Goal: Task Accomplishment & Management: Manage account settings

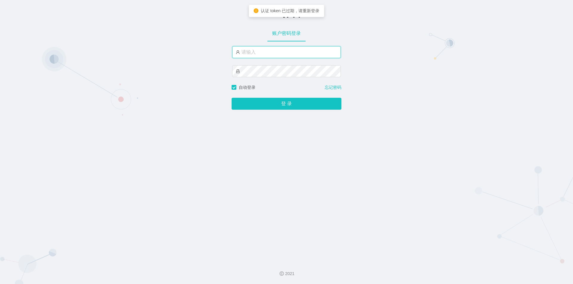
click at [286, 53] on input "text" at bounding box center [286, 52] width 109 height 12
type input "jishu"
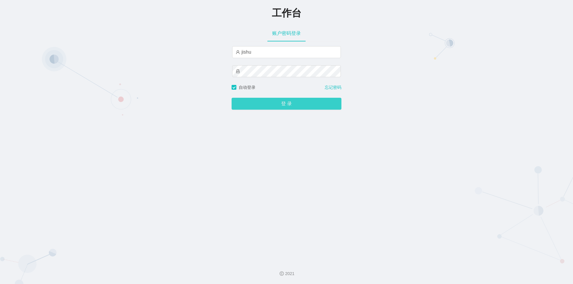
click at [256, 104] on button "登 录" at bounding box center [287, 104] width 110 height 12
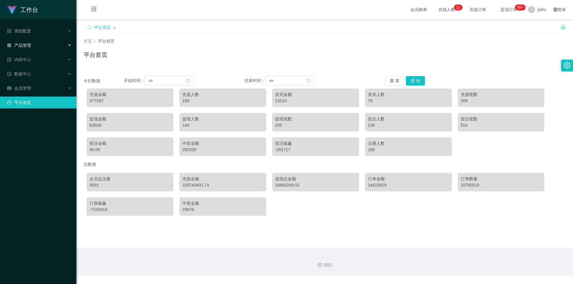
click at [36, 42] on div "产品管理" at bounding box center [38, 45] width 76 height 12
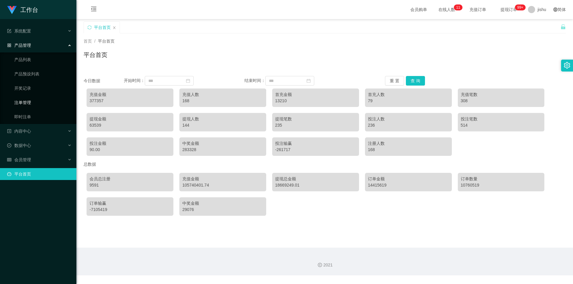
click at [36, 100] on link "注单管理" at bounding box center [42, 103] width 57 height 12
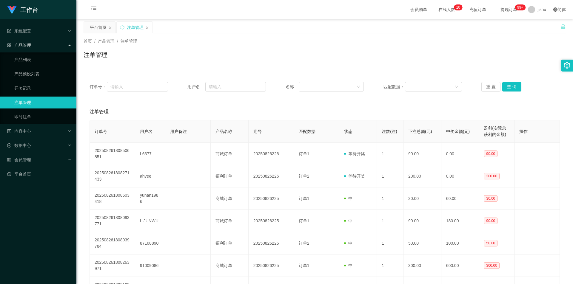
click at [309, 62] on div "注单管理" at bounding box center [325, 57] width 482 height 14
click at [221, 84] on input "text" at bounding box center [235, 87] width 61 height 10
paste input "L6377"
type input "L6377"
click at [510, 84] on button "查 询" at bounding box center [511, 87] width 19 height 10
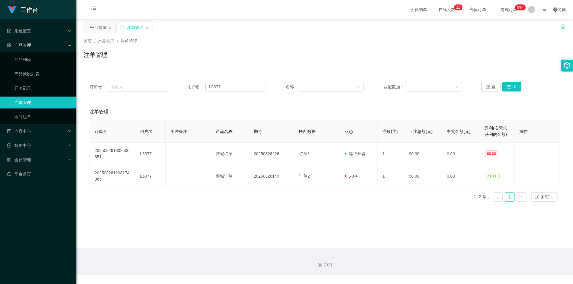
click at [328, 206] on div "订单号 用户名 用户备注 产品名称 期号 匹配数据 状态 注数(注) 下注总额(元) 中奖金额(元) 盈利(实际总获利的金额) 操作 202508261808…" at bounding box center [325, 163] width 470 height 87
click at [229, 87] on input "L6377" at bounding box center [235, 87] width 61 height 10
click at [140, 89] on input "text" at bounding box center [137, 87] width 61 height 10
paste input "20250826226"
type input "20250826226"
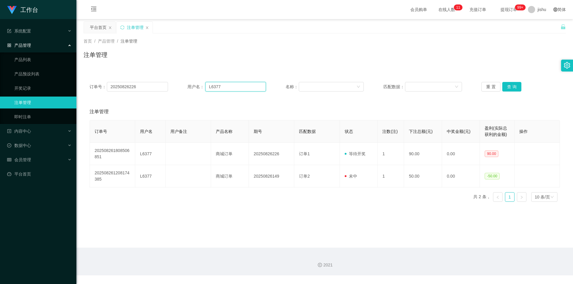
drag, startPoint x: 223, startPoint y: 88, endPoint x: 187, endPoint y: 85, distance: 36.0
click at [180, 85] on div "订单号： 20250826226 用户名： L6377 名称： 匹配数据： 重 置 查 询" at bounding box center [325, 87] width 470 height 10
click at [511, 86] on button "查 询" at bounding box center [511, 87] width 19 height 10
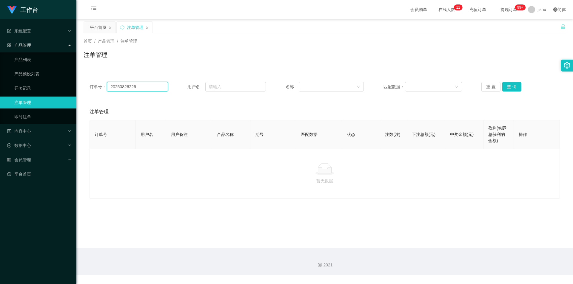
drag, startPoint x: 146, startPoint y: 86, endPoint x: 84, endPoint y: 86, distance: 62.1
click at [84, 86] on div "订单号： 20250826226 用户名： 名称： 匹配数据： 重 置 查 询" at bounding box center [325, 86] width 482 height 21
click at [50, 114] on link "即时注单" at bounding box center [42, 117] width 57 height 12
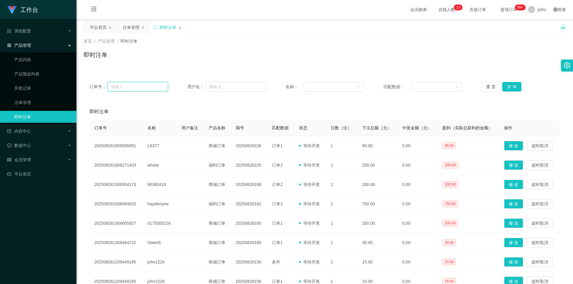
click at [142, 86] on input "text" at bounding box center [137, 87] width 61 height 10
paste input "20250826226"
type input "20250826226"
click at [513, 87] on button "查 询" at bounding box center [511, 87] width 19 height 10
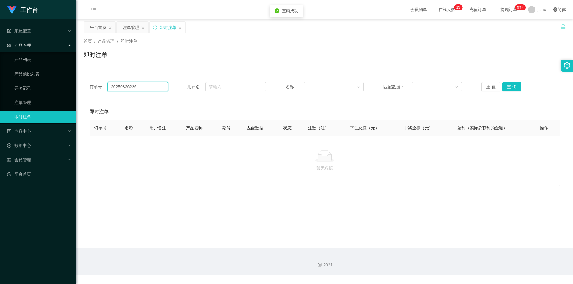
drag, startPoint x: 147, startPoint y: 87, endPoint x: 81, endPoint y: 85, distance: 65.7
click at [81, 85] on main "关闭左侧 关闭右侧 关闭其它 刷新页面 平台首页 注单管理 即时注单 首页 / 产品管理 / 即时注单 / 即时注单 订单号： 20250826226 用户名…" at bounding box center [324, 133] width 497 height 229
click at [38, 101] on link "注单管理" at bounding box center [42, 103] width 57 height 12
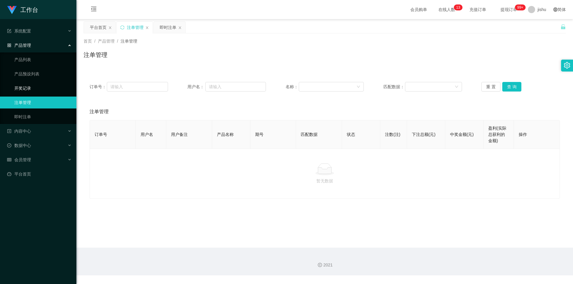
click at [36, 89] on link "开奖记录" at bounding box center [42, 88] width 57 height 12
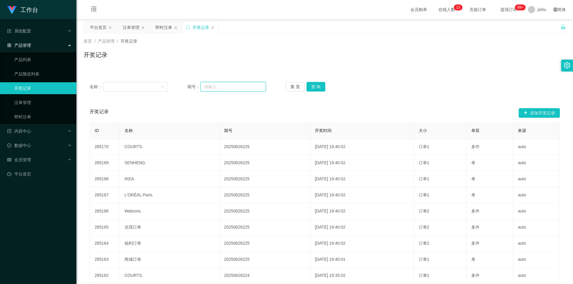
click at [222, 86] on input "text" at bounding box center [233, 87] width 65 height 10
click at [39, 116] on link "即时注单" at bounding box center [42, 117] width 57 height 12
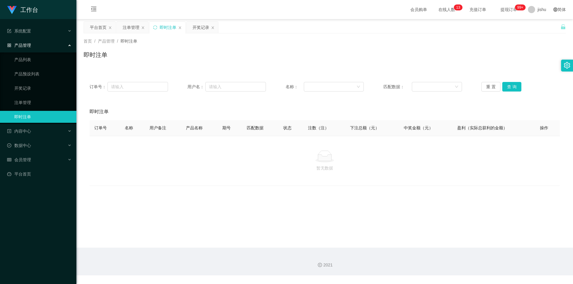
drag, startPoint x: 347, startPoint y: 206, endPoint x: 342, endPoint y: 204, distance: 6.0
click at [347, 206] on main "关闭左侧 关闭右侧 关闭其它 刷新页面 平台首页 注单管理 即时注单 开奖记录 首页 / 产品管理 / 即时注单 / 即时注单 订单号： 用户名： 名称： 匹…" at bounding box center [324, 133] width 497 height 229
click at [350, 206] on main "关闭左侧 关闭右侧 关闭其它 刷新页面 平台首页 注单管理 即时注单 开奖记录 首页 / 产品管理 / 即时注单 / 即时注单 订单号： 用户名： 名称： 匹…" at bounding box center [324, 133] width 497 height 229
click at [38, 105] on link "注单管理" at bounding box center [42, 103] width 57 height 12
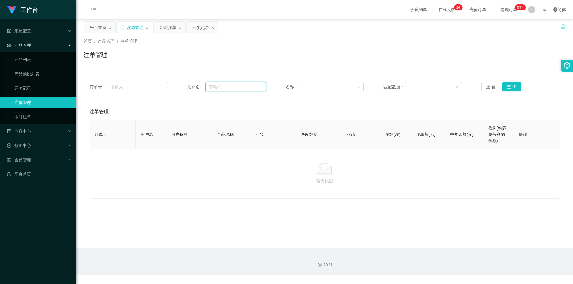
click at [233, 87] on input "text" at bounding box center [235, 87] width 61 height 10
paste input "L6377"
type input "L6377"
click at [507, 85] on button "查 询" at bounding box center [511, 87] width 19 height 10
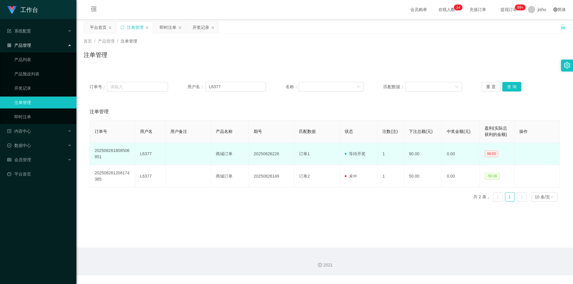
click at [313, 154] on td "订单1" at bounding box center [316, 154] width 45 height 22
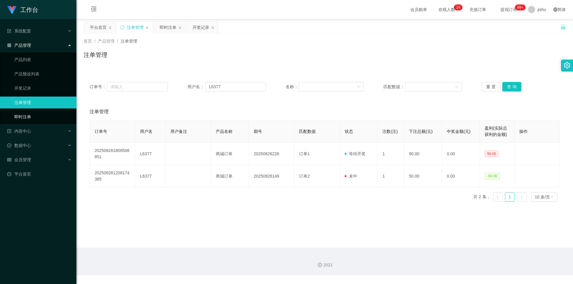
click at [27, 116] on link "即时注单" at bounding box center [42, 117] width 57 height 12
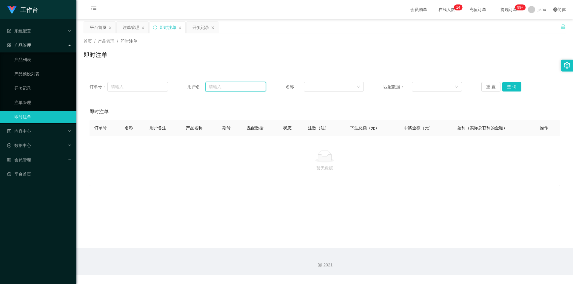
click at [220, 87] on input "text" at bounding box center [235, 87] width 61 height 10
paste input "L6377"
type input "L6377"
click at [515, 87] on button "查 询" at bounding box center [511, 87] width 19 height 10
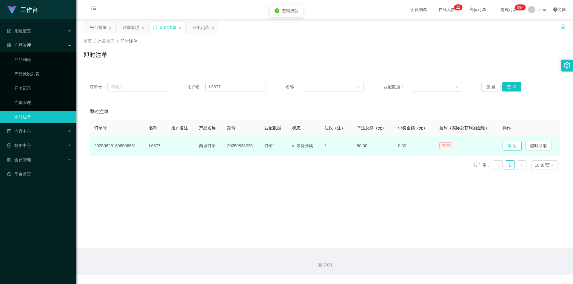
click at [511, 148] on button "修 改" at bounding box center [512, 146] width 19 height 10
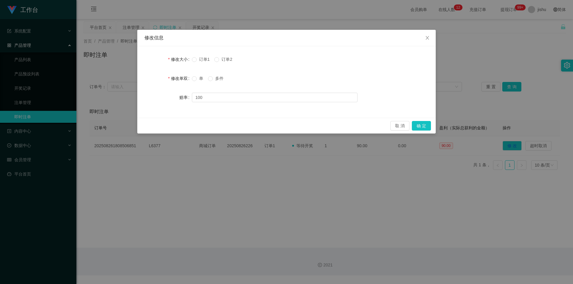
click at [344, 82] on div "单 多件" at bounding box center [275, 79] width 166 height 12
click at [221, 59] on span "订单2" at bounding box center [227, 59] width 16 height 5
click at [197, 79] on span "单" at bounding box center [201, 78] width 9 height 5
click at [426, 126] on button "确 定" at bounding box center [421, 126] width 19 height 10
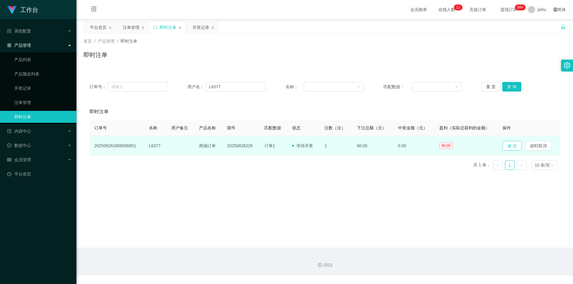
click at [509, 146] on button "修 改" at bounding box center [512, 146] width 19 height 10
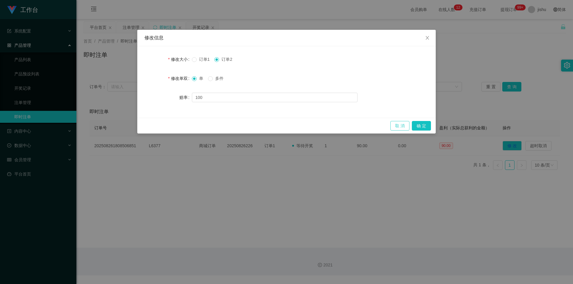
click at [396, 124] on button "取 消" at bounding box center [399, 126] width 19 height 10
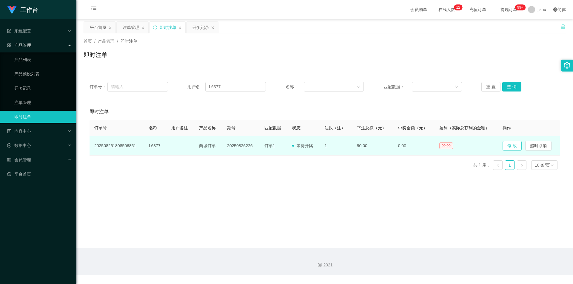
click at [511, 144] on button "修 改" at bounding box center [512, 146] width 19 height 10
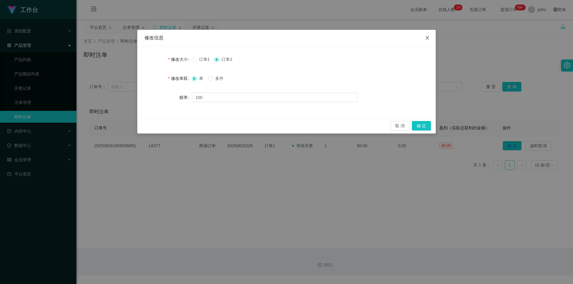
click at [430, 38] on span "Close" at bounding box center [427, 38] width 17 height 17
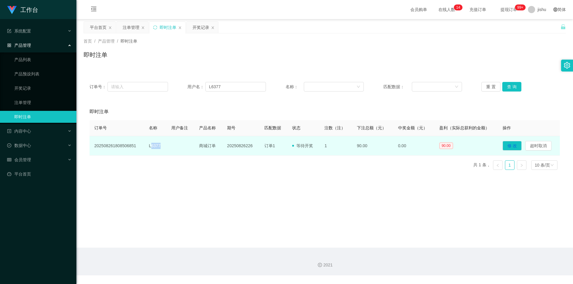
drag, startPoint x: 159, startPoint y: 145, endPoint x: 164, endPoint y: 145, distance: 5.4
click at [164, 145] on td "L6377" at bounding box center [155, 145] width 22 height 19
click at [511, 146] on button "修 改" at bounding box center [512, 146] width 19 height 10
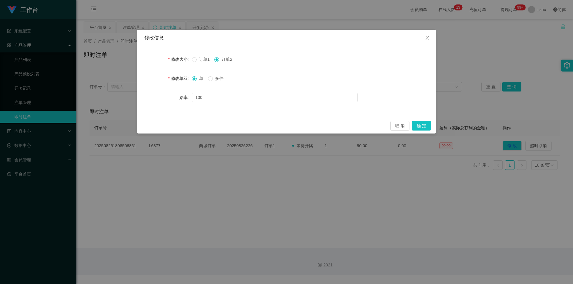
click at [199, 78] on span "单" at bounding box center [201, 78] width 9 height 5
click at [215, 79] on span "多件" at bounding box center [219, 78] width 13 height 5
click at [419, 124] on button "确 定" at bounding box center [421, 126] width 19 height 10
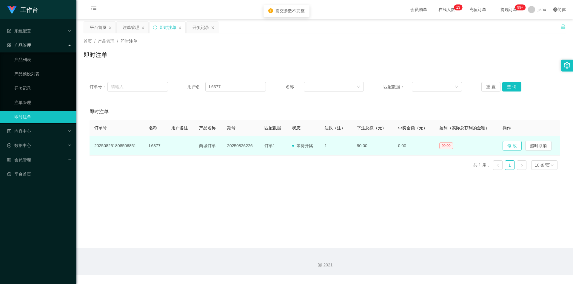
click at [510, 147] on button "修 改" at bounding box center [512, 146] width 19 height 10
